Goal: Navigation & Orientation: Find specific page/section

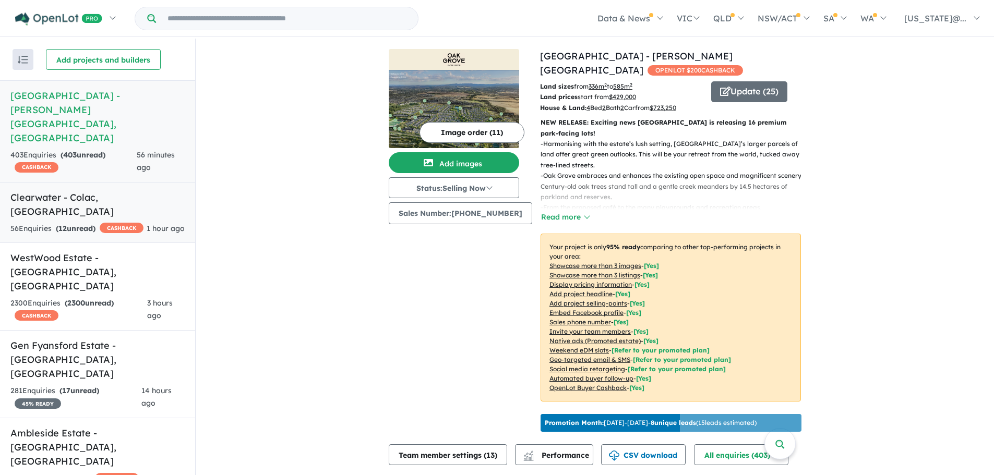
click at [118, 223] on div "56 Enquir ies ( 12 unread) CASHBACK" at bounding box center [76, 229] width 133 height 13
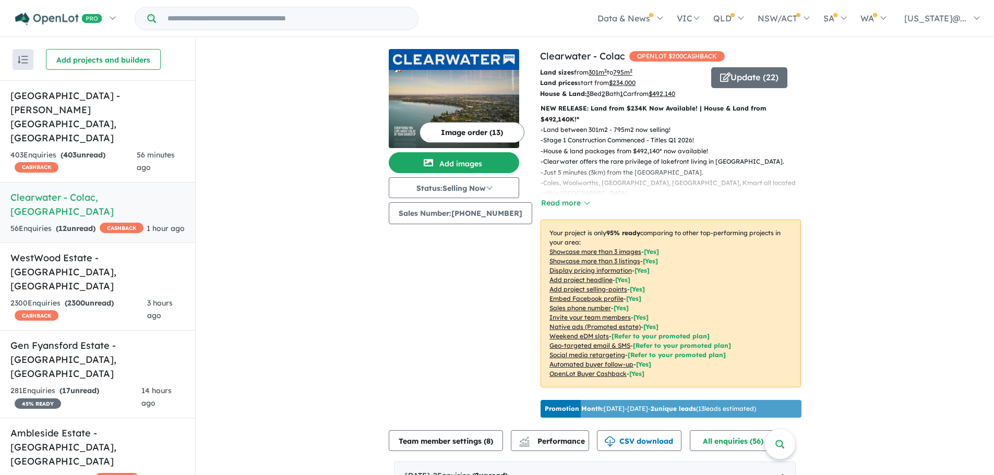
click at [625, 259] on u "Showcase more than 3 listings" at bounding box center [594, 261] width 91 height 8
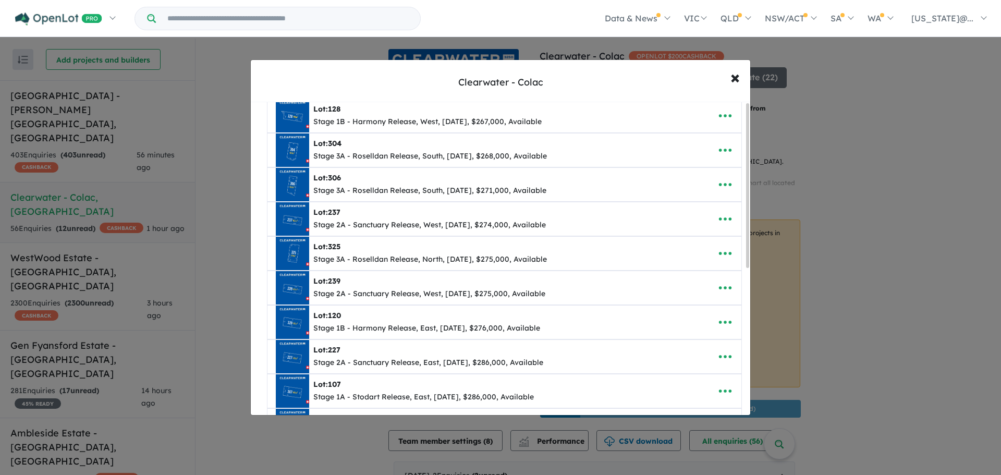
scroll to position [283, 0]
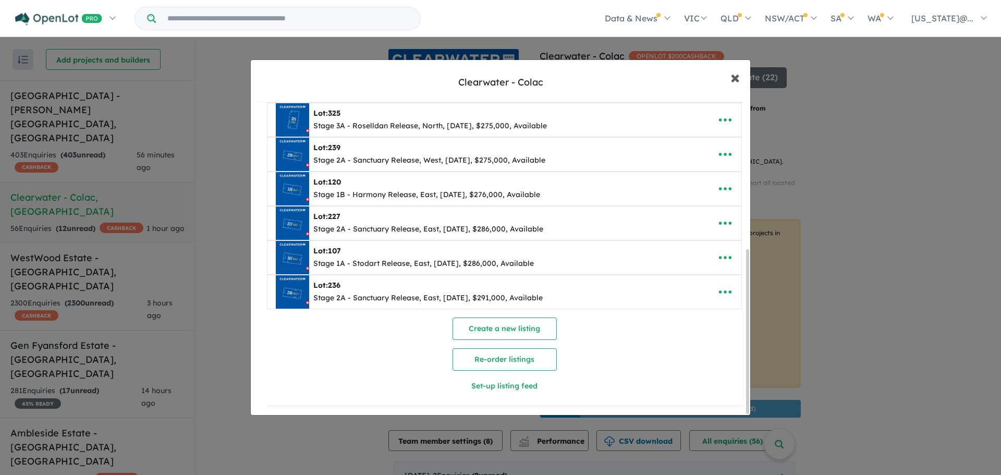
click at [737, 81] on span "×" at bounding box center [735, 77] width 9 height 22
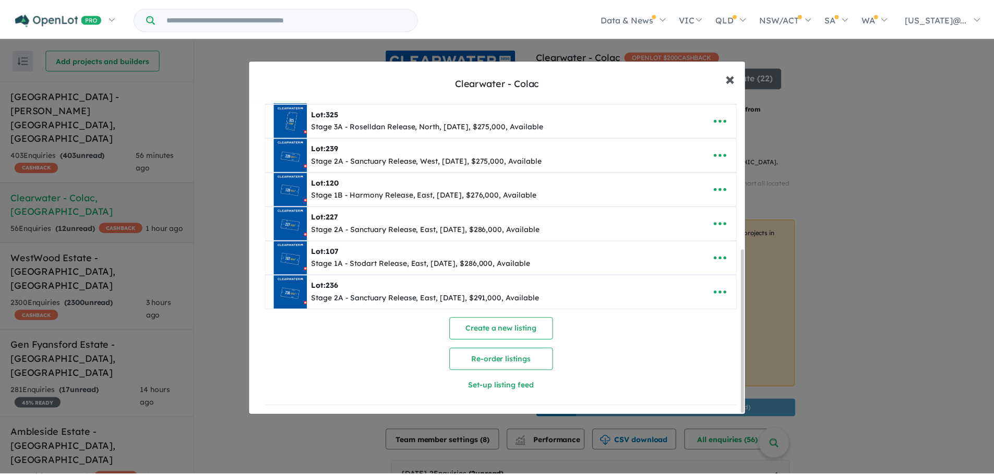
scroll to position [0, 0]
